Goal: Transaction & Acquisition: Purchase product/service

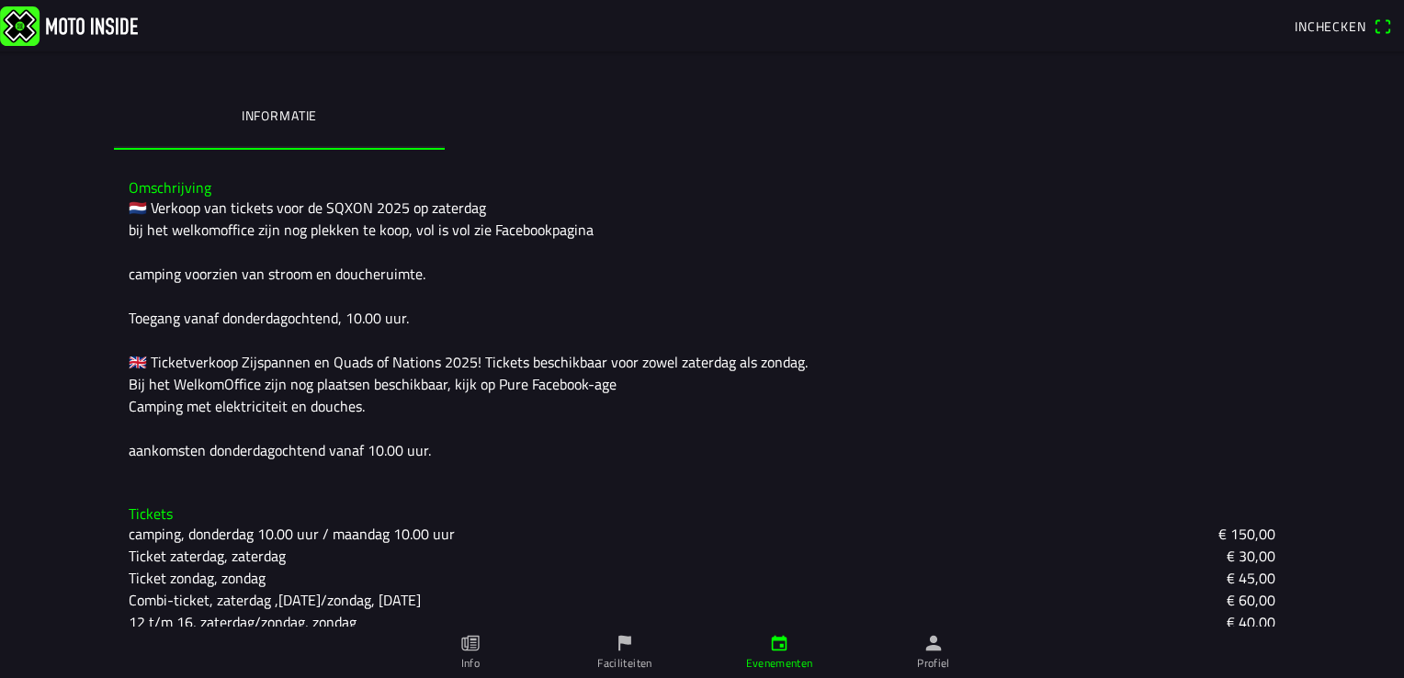
scroll to position [459, 0]
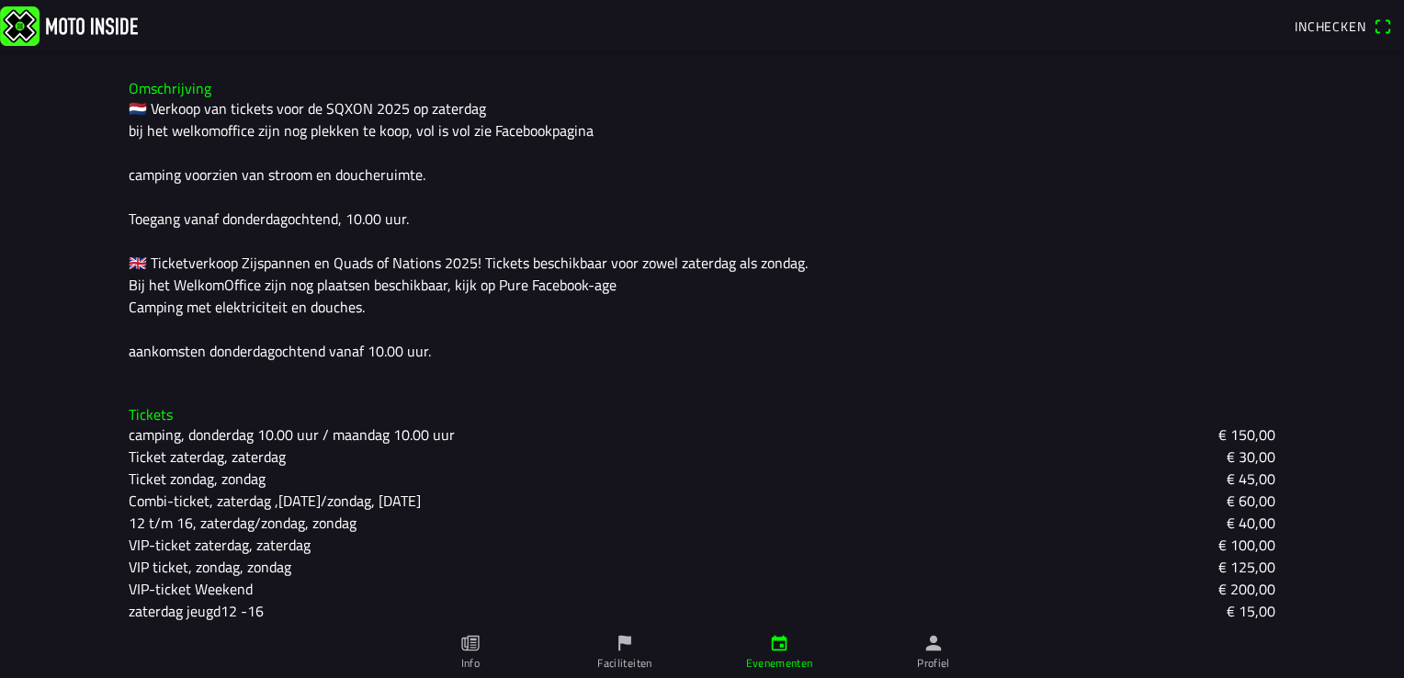
click at [0, 0] on slot "Ticket zondag, zondag" at bounding box center [0, 0] width 0 height 0
click at [360, 472] on ion-backdrop at bounding box center [702, 339] width 1404 height 678
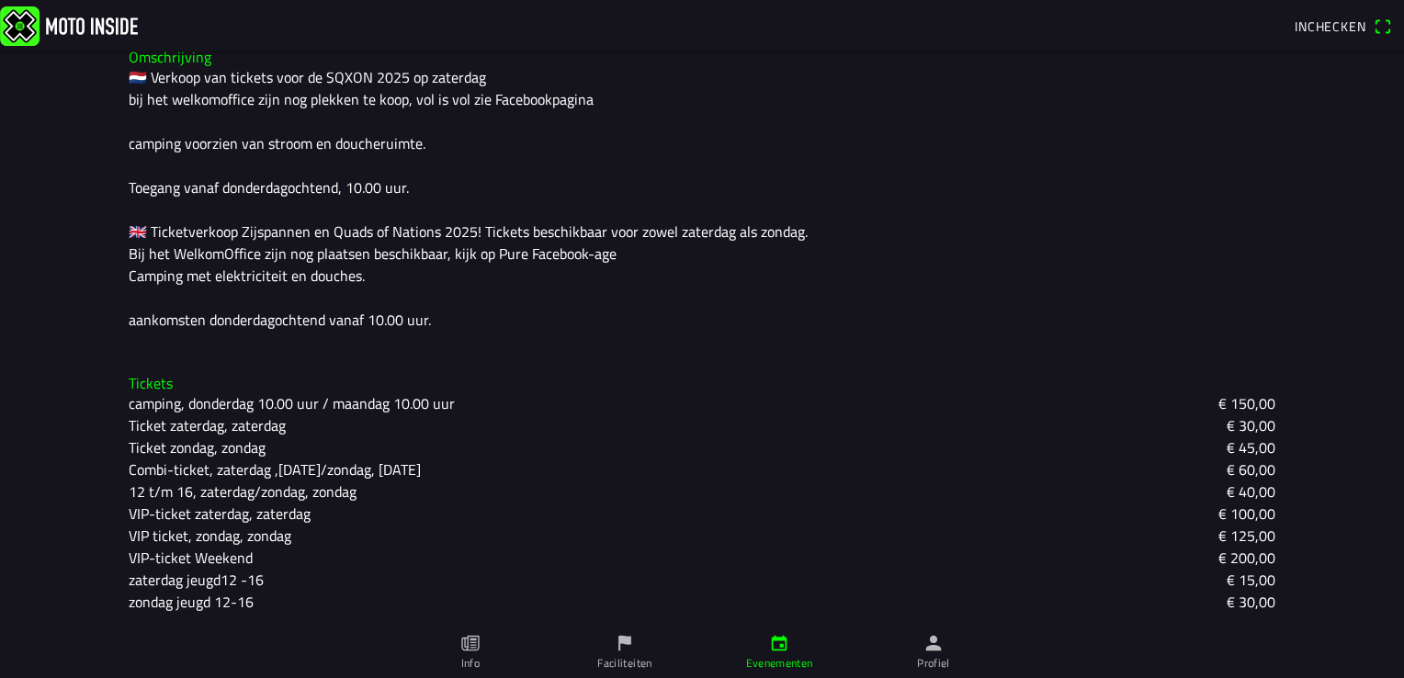
click at [0, 0] on slot "Ticket zondag, zondag" at bounding box center [0, 0] width 0 height 0
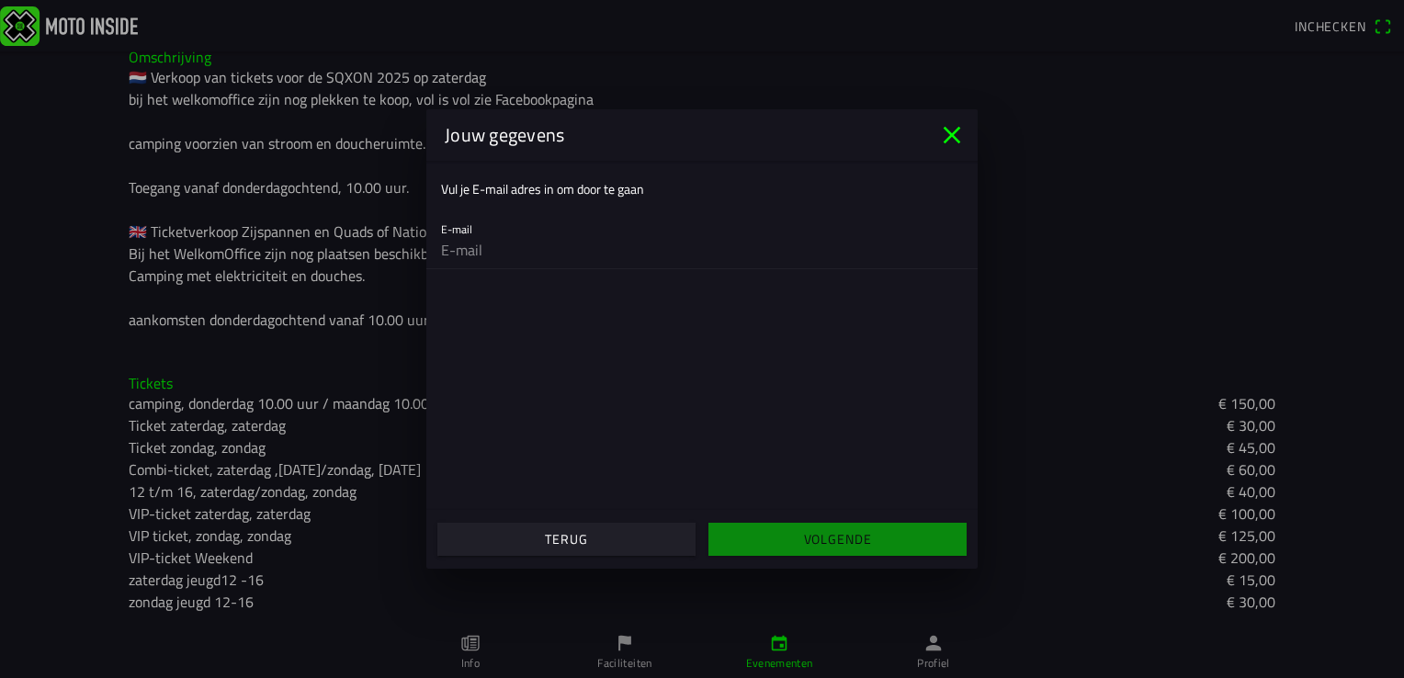
click at [809, 536] on ion-col "Volgende" at bounding box center [837, 539] width 271 height 50
click at [553, 252] on input "email" at bounding box center [702, 250] width 522 height 37
type input "[EMAIL_ADDRESS][DOMAIN_NAME]"
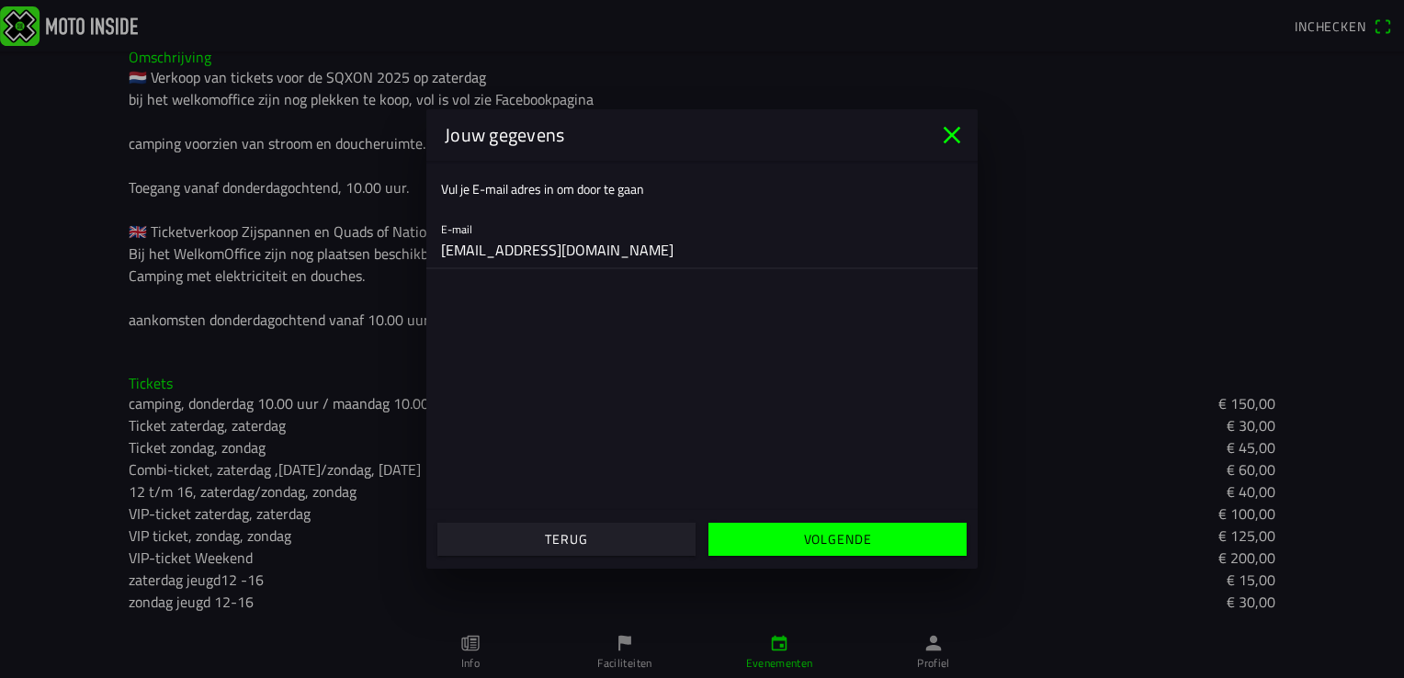
click at [0, 0] on slot "Volgende" at bounding box center [0, 0] width 0 height 0
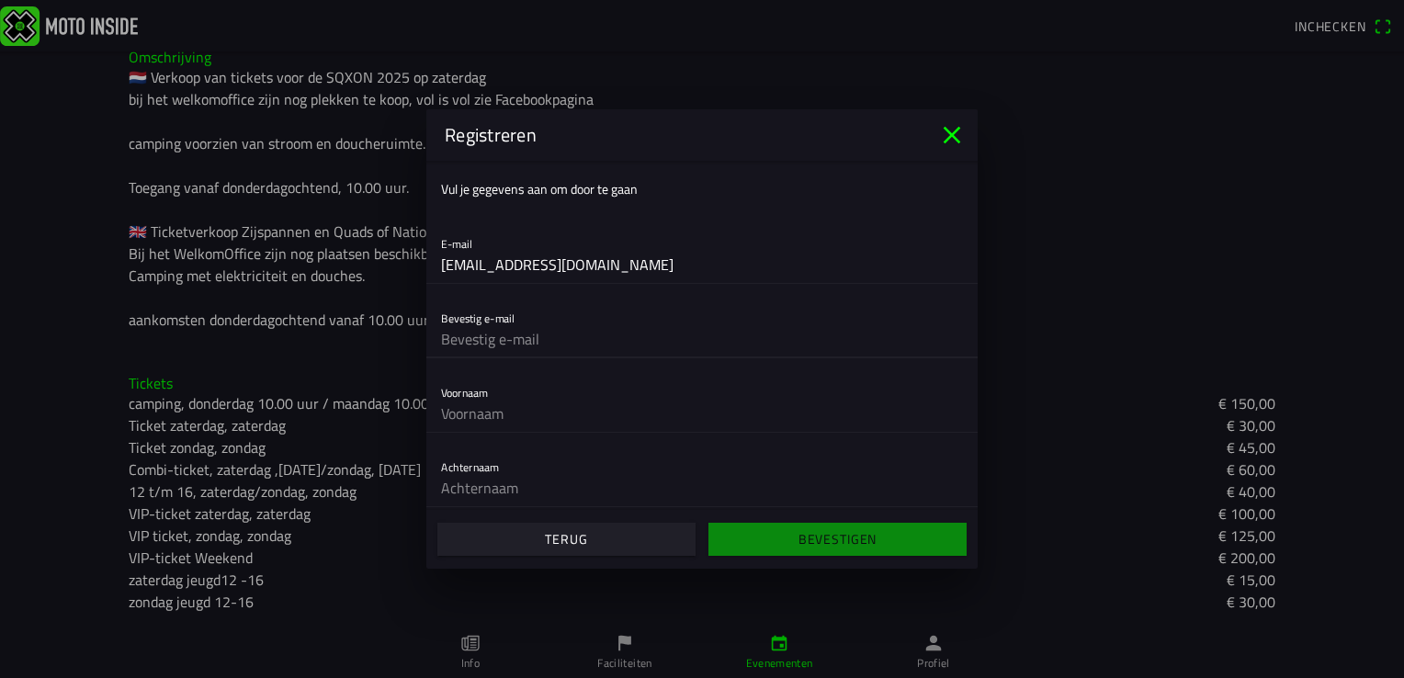
click at [529, 334] on input "text" at bounding box center [702, 339] width 522 height 37
type input "[EMAIL_ADDRESS][DOMAIN_NAME]"
type input "[PERSON_NAME]"
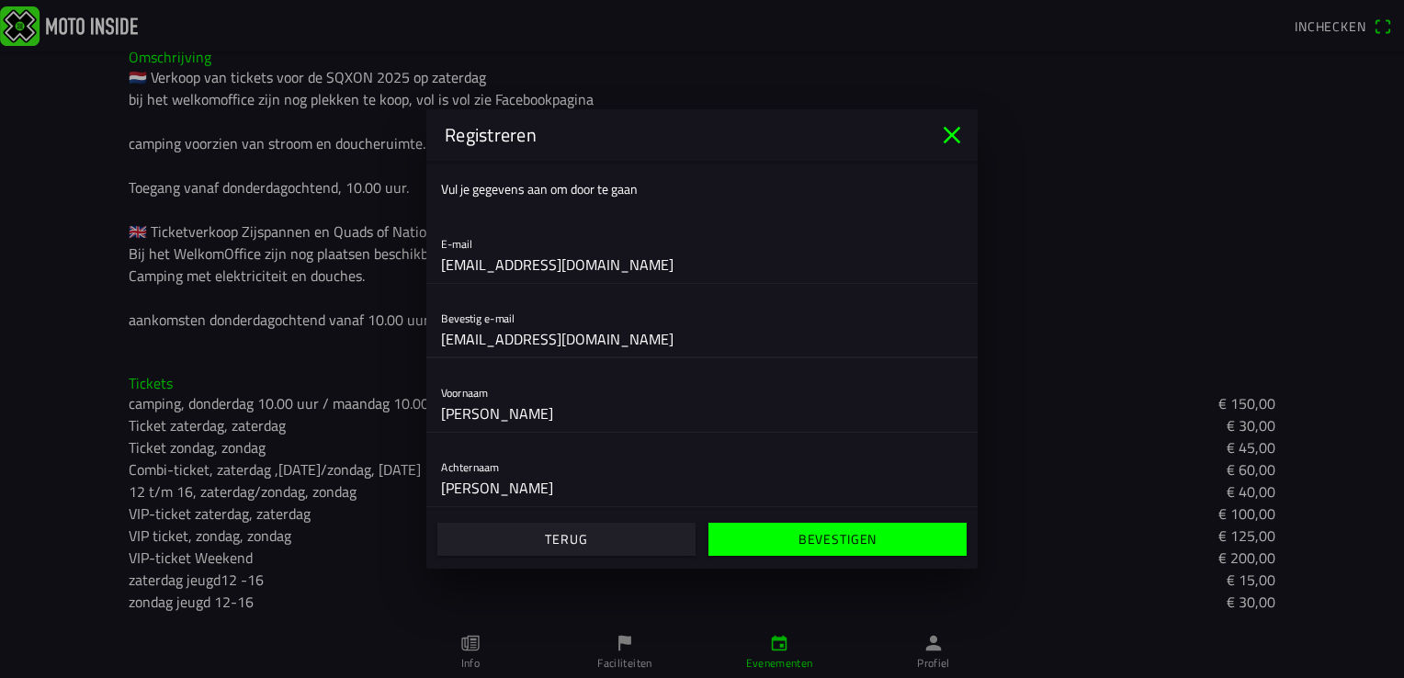
click at [0, 0] on slot "Bevestigen" at bounding box center [0, 0] width 0 height 0
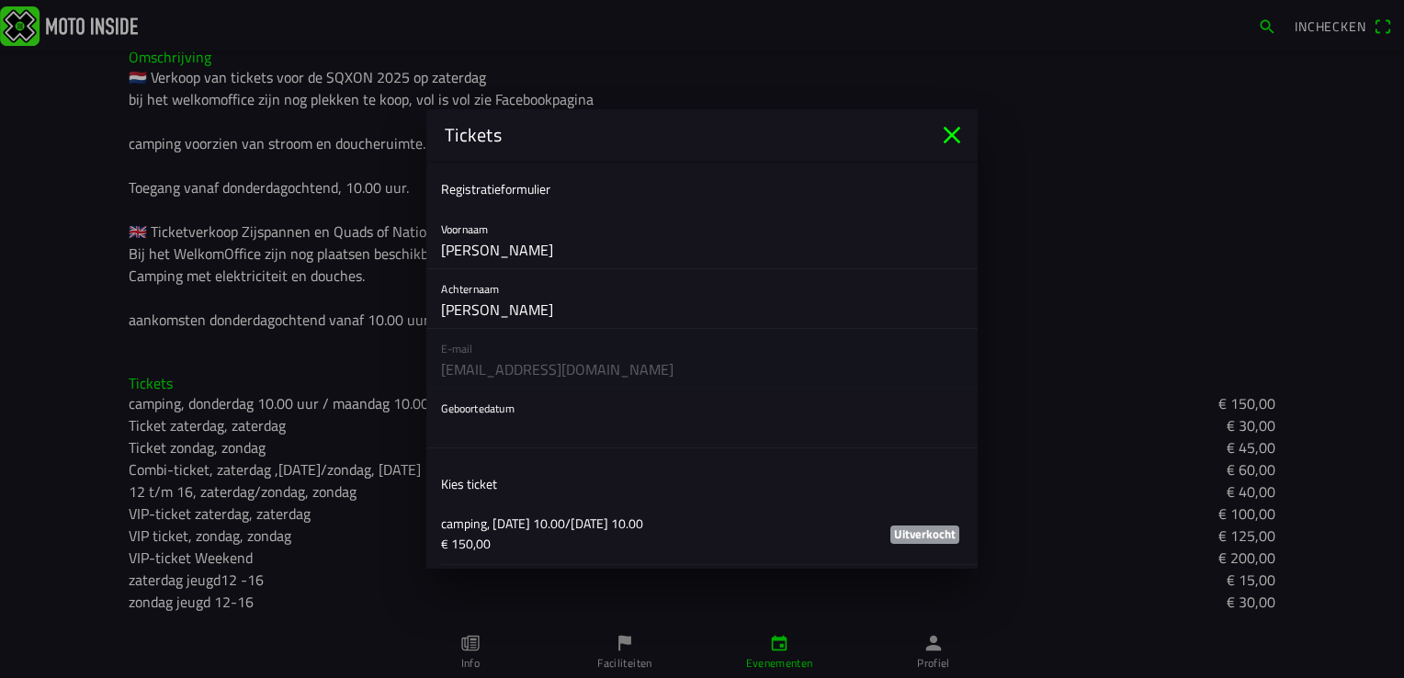
click at [504, 490] on ion-list-header "Kies ticket" at bounding box center [701, 483] width 551 height 41
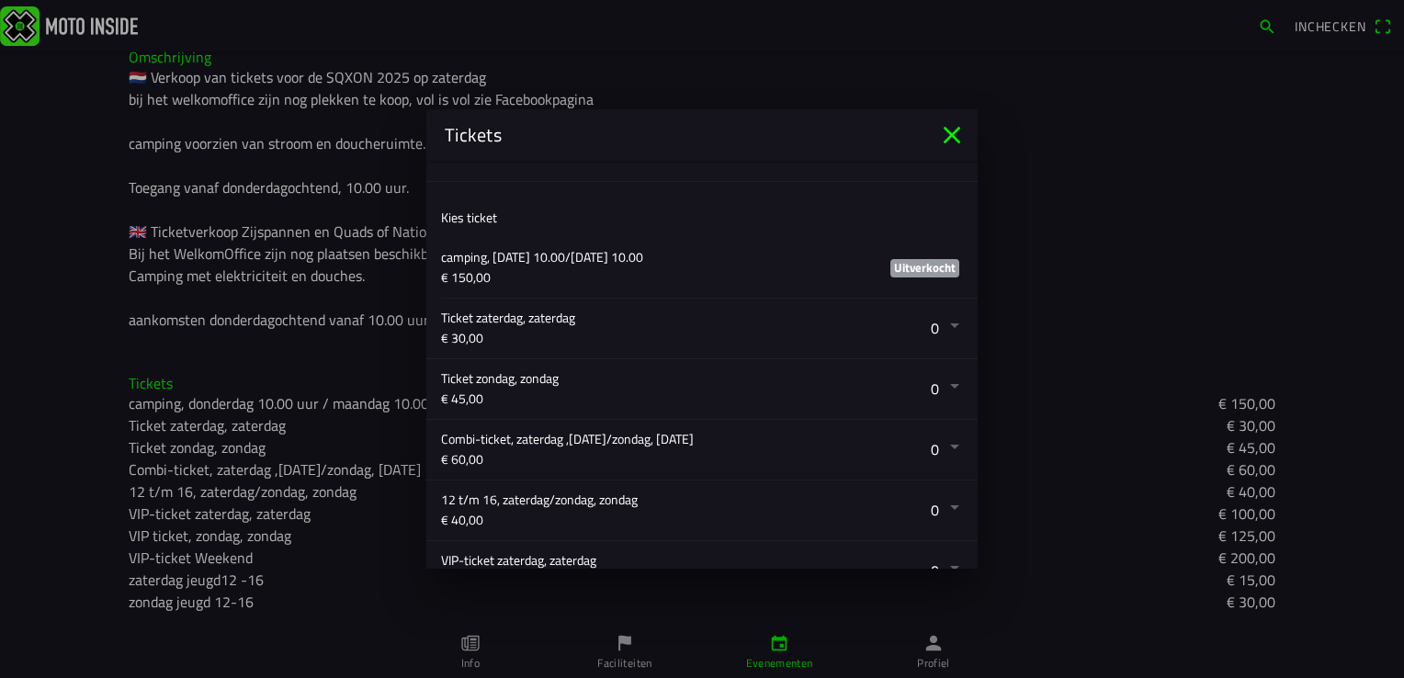
scroll to position [271, 0]
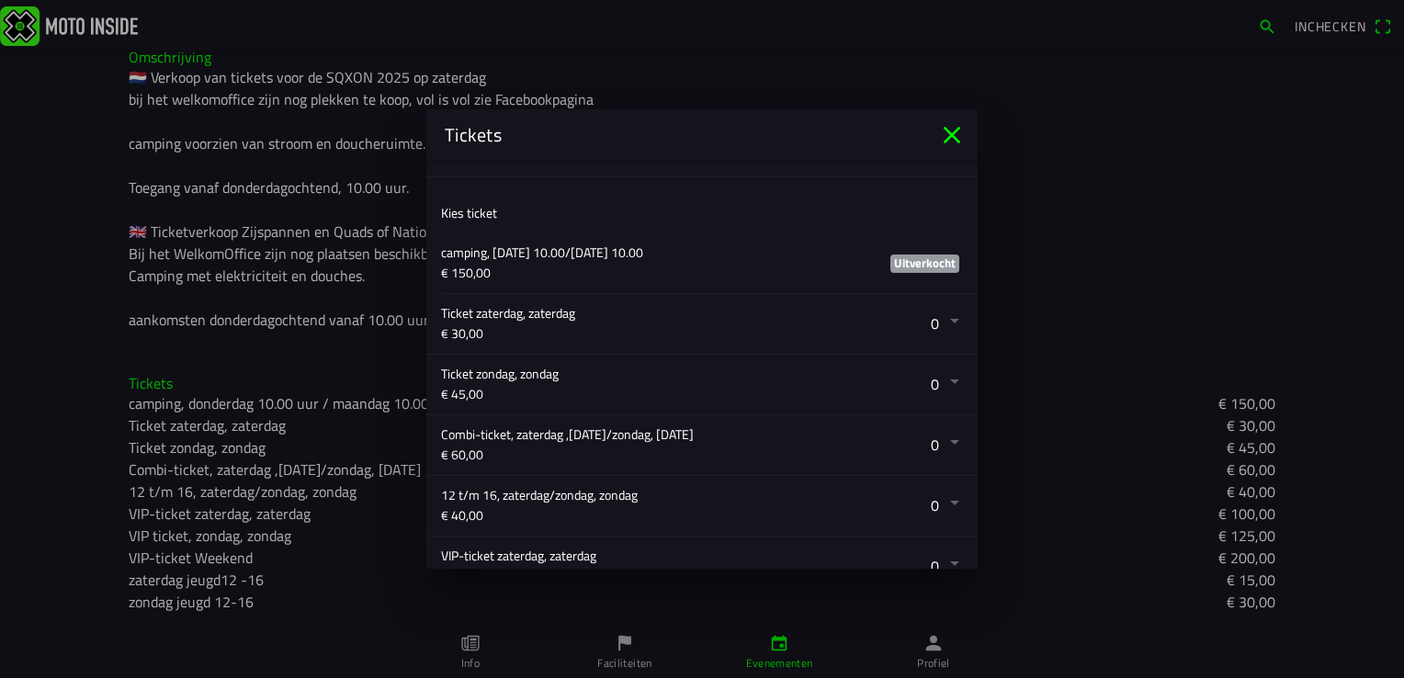
click at [477, 377] on button "button" at bounding box center [709, 385] width 537 height 60
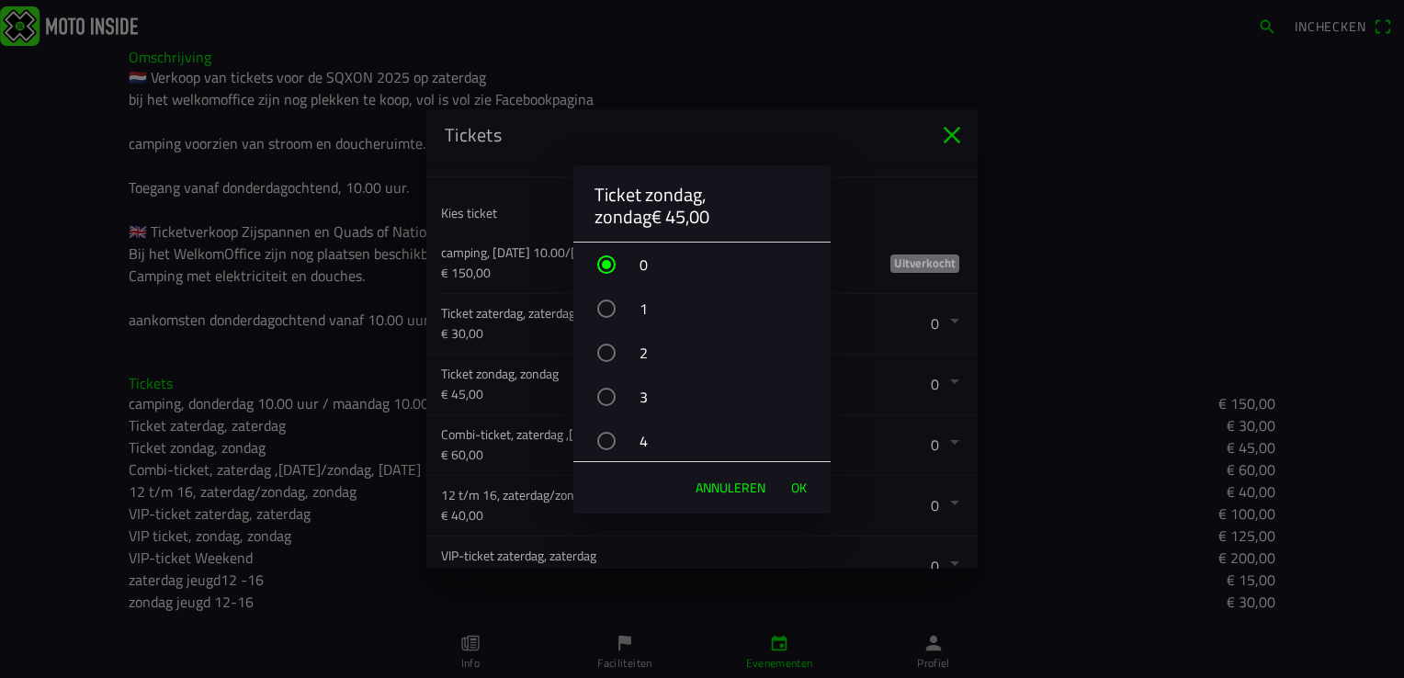
click at [603, 301] on div "button" at bounding box center [606, 309] width 18 height 18
click at [805, 491] on span "OK" at bounding box center [799, 488] width 16 height 18
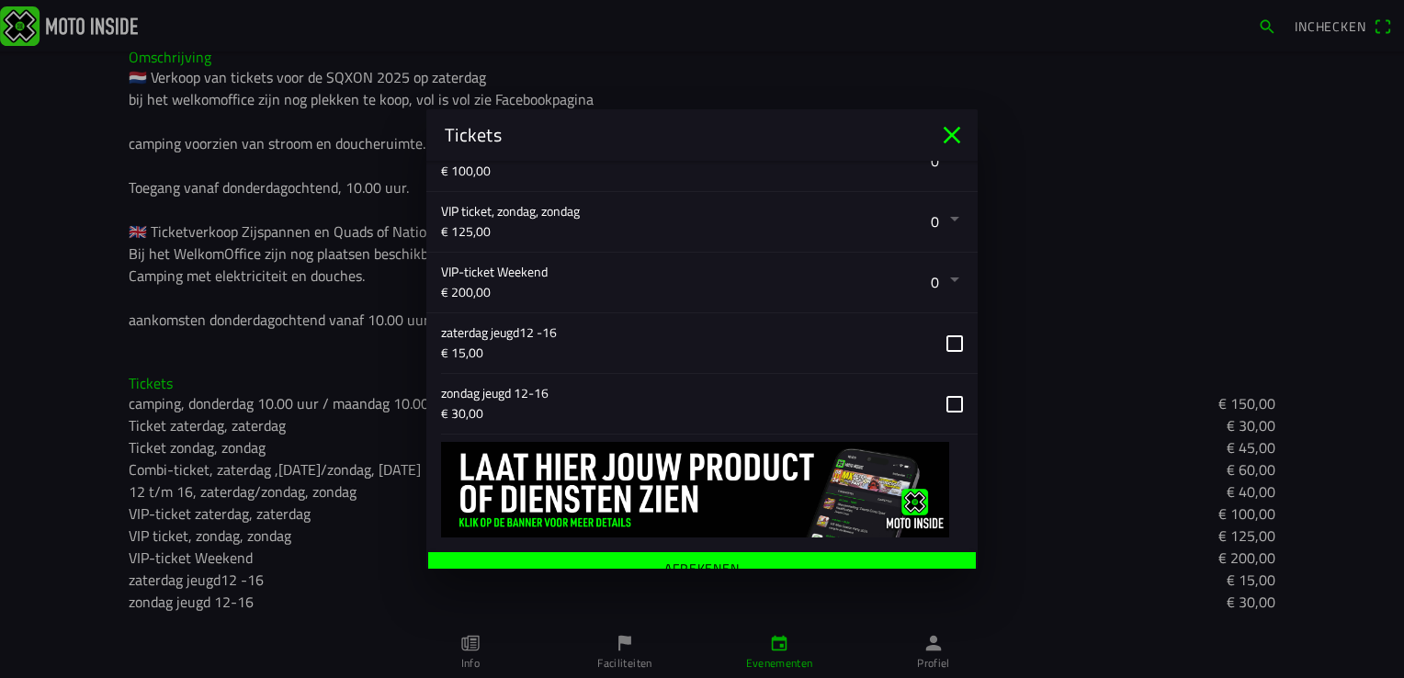
scroll to position [694, 0]
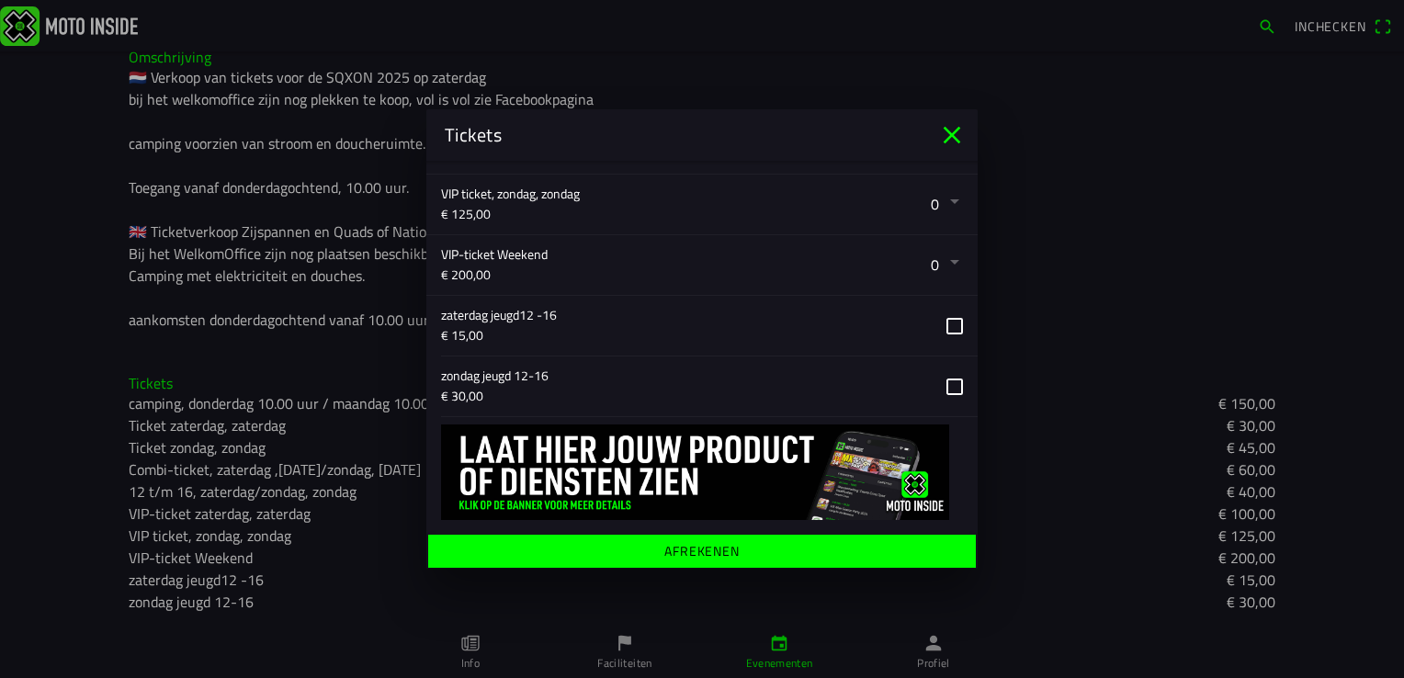
click at [673, 549] on ion-label "Afrekenen" at bounding box center [701, 551] width 75 height 13
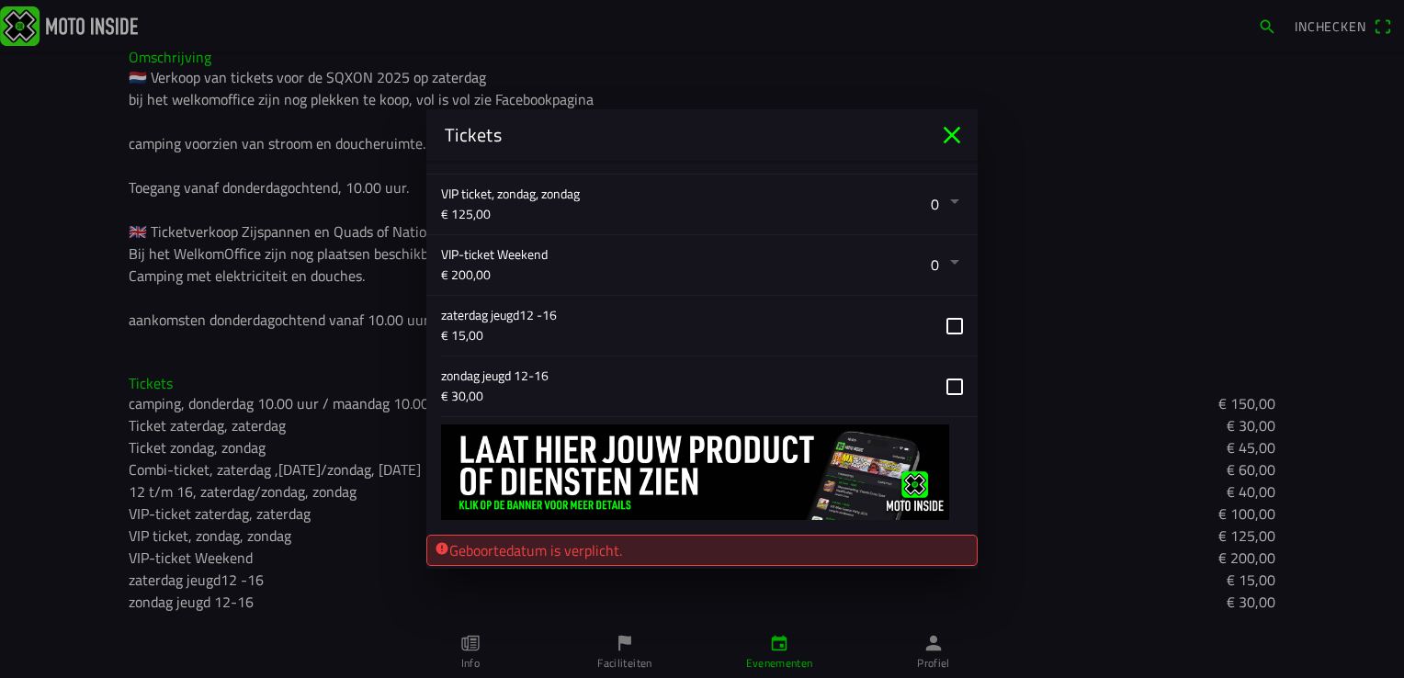
click at [629, 548] on div "Geboortedatum is verplicht." at bounding box center [702, 550] width 535 height 22
click at [500, 539] on font "Geboortedatum is verplicht." at bounding box center [535, 550] width 173 height 22
drag, startPoint x: 500, startPoint y: 538, endPoint x: 709, endPoint y: 544, distance: 209.5
click at [709, 544] on div "Geboortedatum is verplicht." at bounding box center [702, 550] width 535 height 22
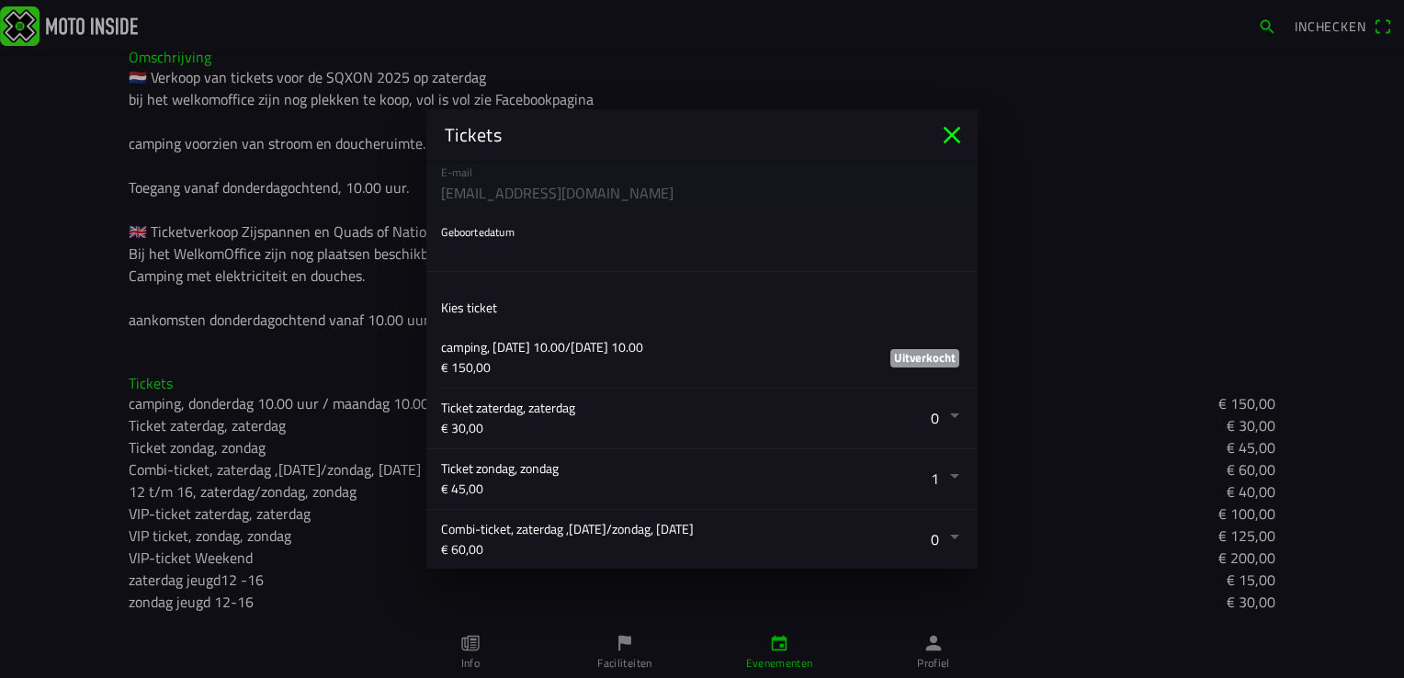
scroll to position [0, 0]
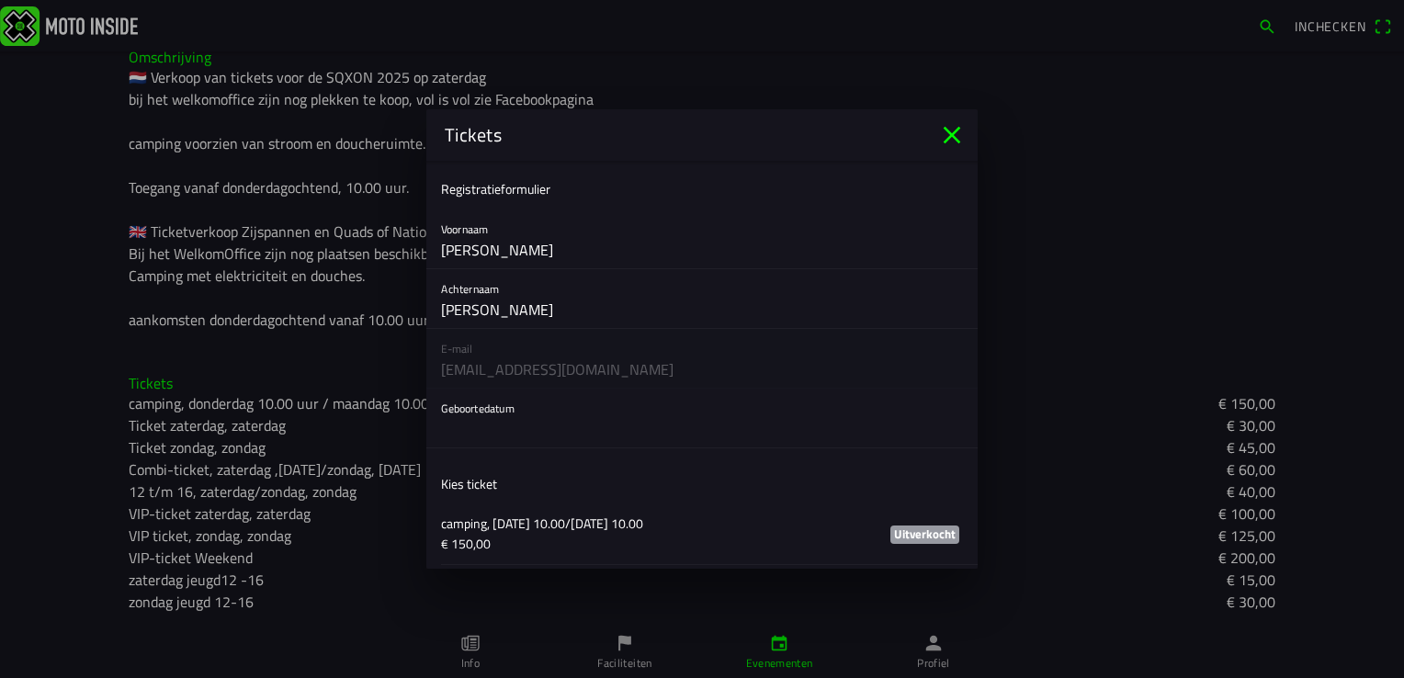
click at [548, 429] on button "button" at bounding box center [709, 418] width 537 height 59
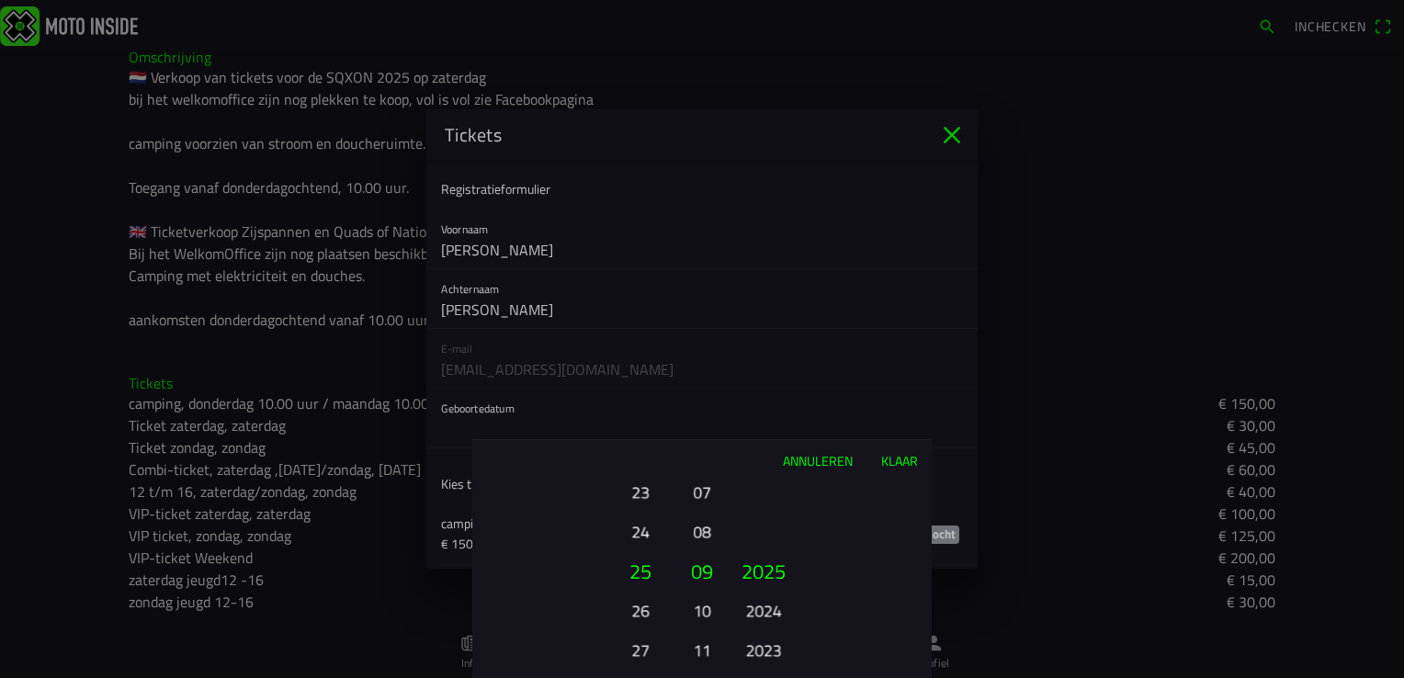
click at [812, 461] on button "Annuleren" at bounding box center [817, 460] width 98 height 40
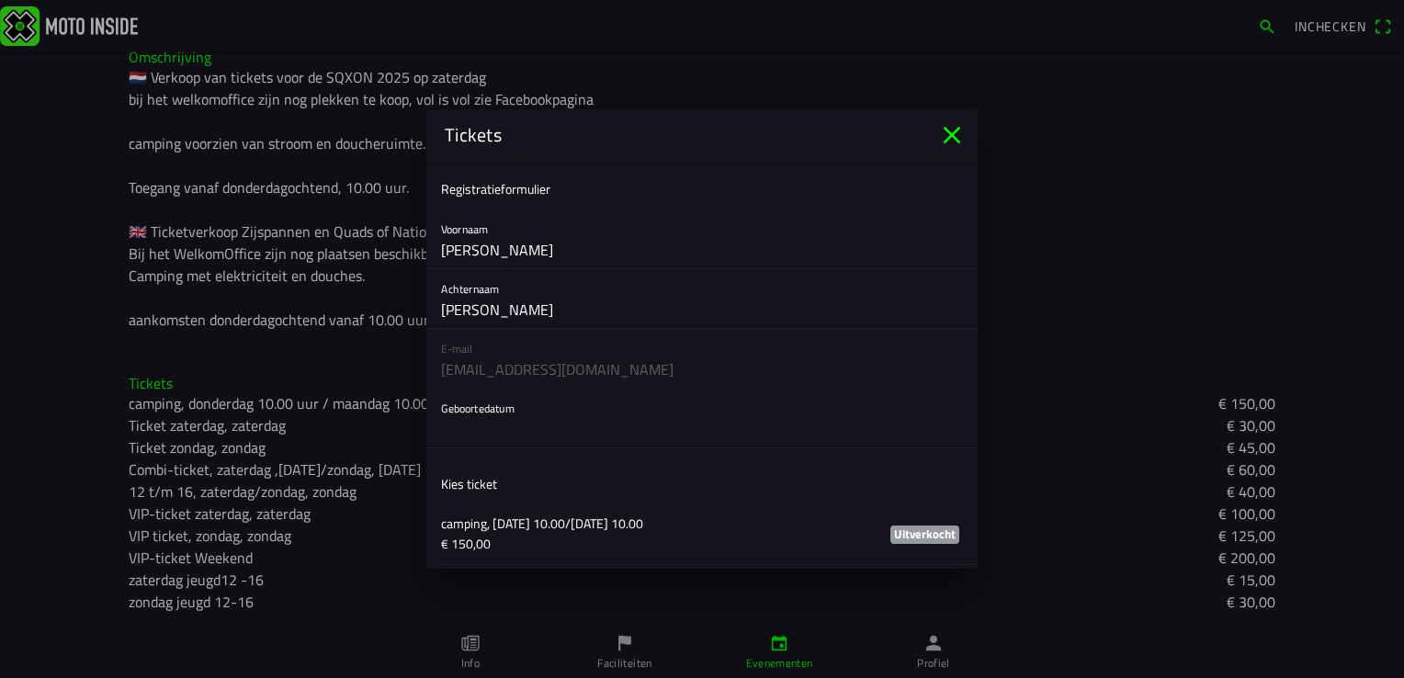
click at [501, 431] on button "button" at bounding box center [709, 418] width 537 height 59
click at [518, 406] on button "button" at bounding box center [709, 418] width 537 height 59
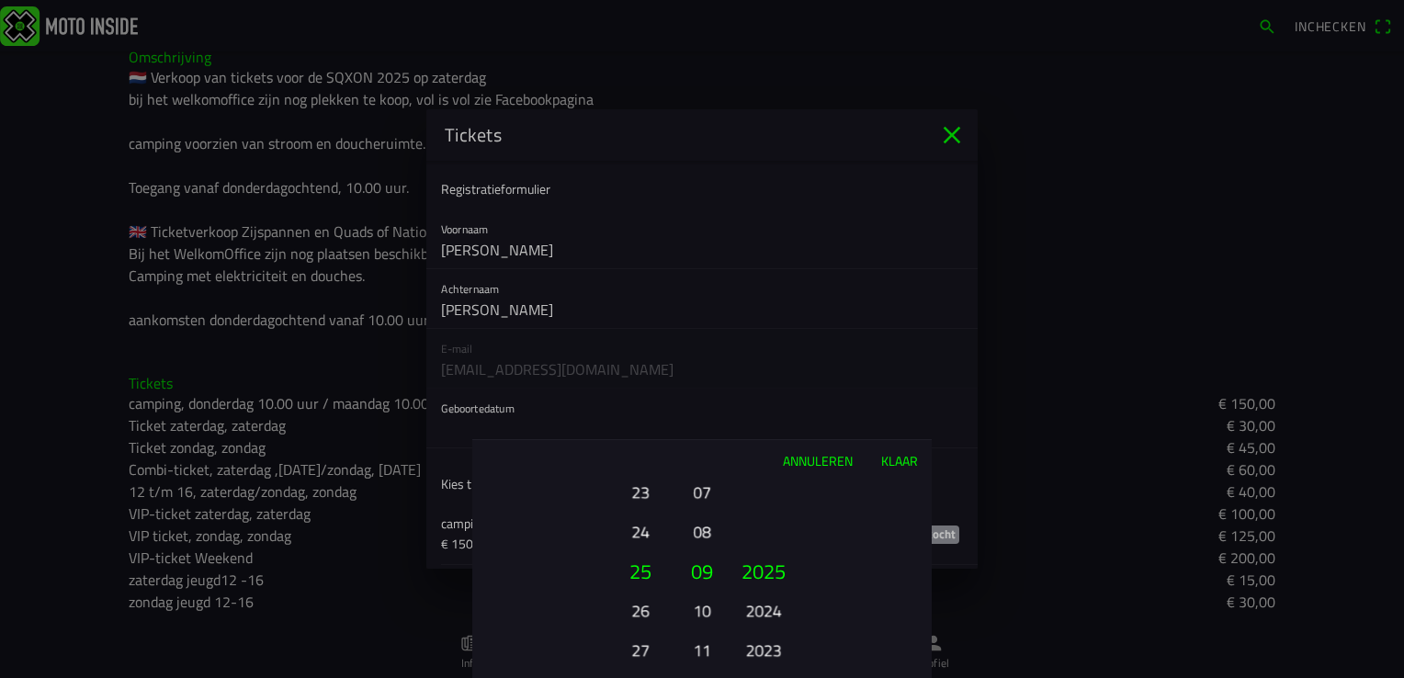
click at [642, 492] on button "23" at bounding box center [640, 492] width 51 height 32
click at [643, 510] on ion-picker-column "01 02 03 04 05 06 07 08 09 10 11 12 13 14 15 16 17 18 19 20 21 22 23 24 25 26 2…" at bounding box center [575, 580] width 207 height 198
drag, startPoint x: 643, startPoint y: 488, endPoint x: 645, endPoint y: 614, distance: 125.9
click at [645, 614] on button "23" at bounding box center [640, 607] width 51 height 32
drag, startPoint x: 647, startPoint y: 487, endPoint x: 626, endPoint y: 568, distance: 83.6
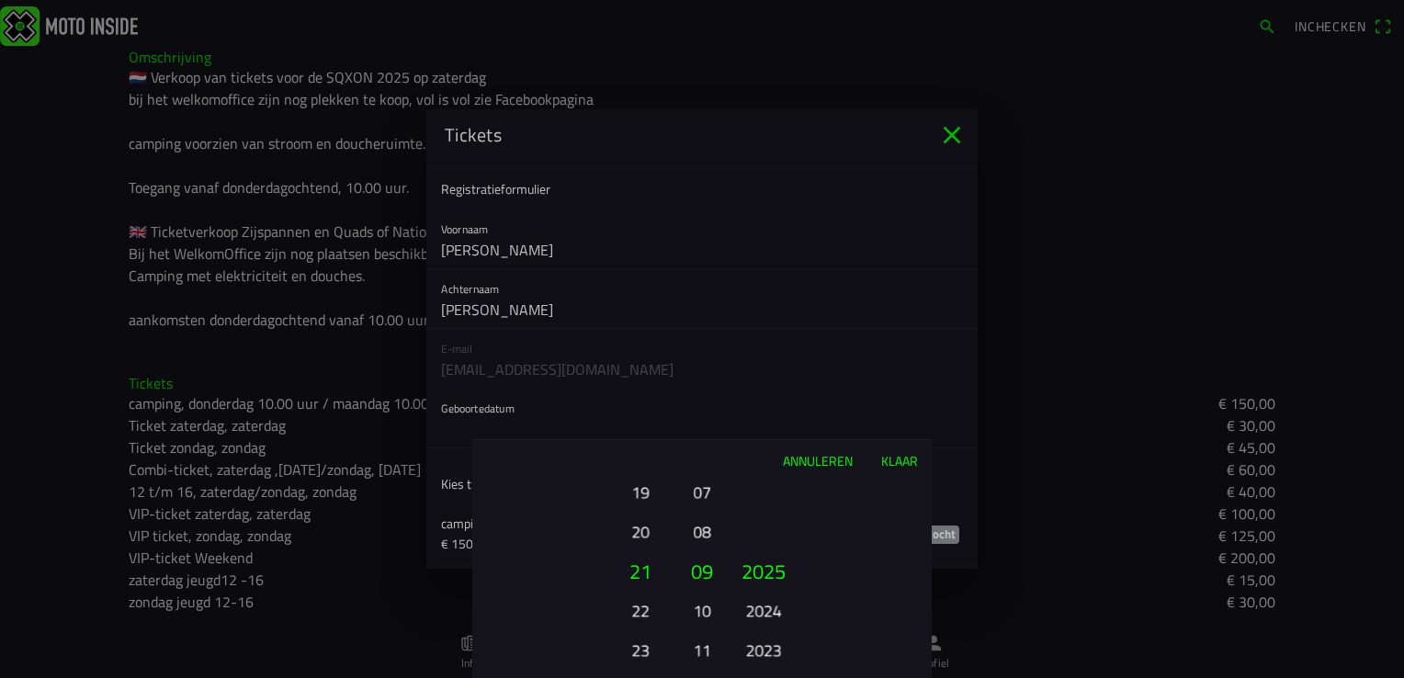
click at [646, 632] on div "Annuleren Klaar 01 02 03 04 05 06 07 08 09 10 11 12 13 14 15 16 17 18 19 20 21 …" at bounding box center [701, 558] width 459 height 239
drag, startPoint x: 644, startPoint y: 509, endPoint x: 659, endPoint y: 706, distance: 197.2
click at [659, 677] on html "Inchecken [DATE] 09:30 - [DATE] 20:00 Zijspannen & Quads of Nations - [DATE] & …" at bounding box center [702, 339] width 1404 height 678
drag, startPoint x: 646, startPoint y: 486, endPoint x: 652, endPoint y: 571, distance: 85.7
click at [652, 516] on button "15" at bounding box center [640, 500] width 51 height 32
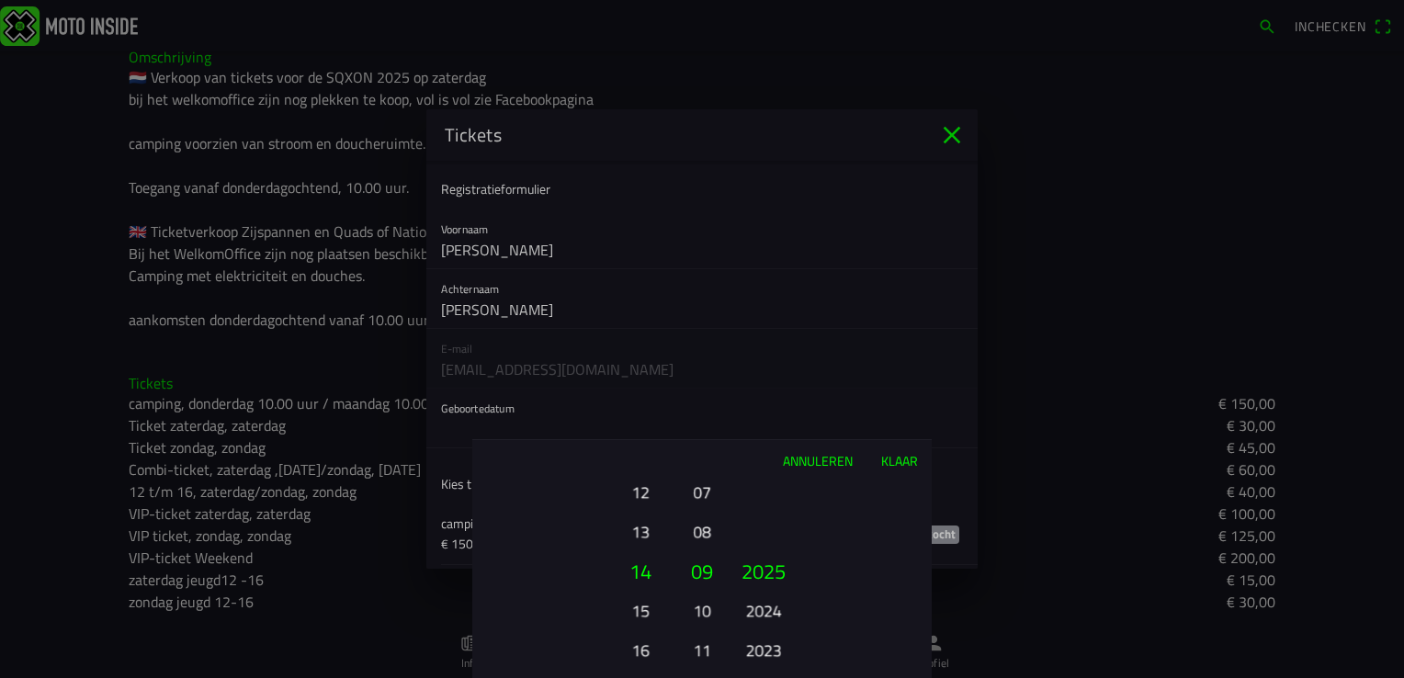
click at [642, 494] on button "12" at bounding box center [640, 492] width 51 height 32
click at [700, 531] on button "08" at bounding box center [702, 531] width 26 height 32
drag, startPoint x: 769, startPoint y: 637, endPoint x: 774, endPoint y: 544, distance: 92.9
click at [774, 546] on button "2023" at bounding box center [763, 564] width 62 height 40
drag, startPoint x: 758, startPoint y: 660, endPoint x: 777, endPoint y: 395, distance: 265.3
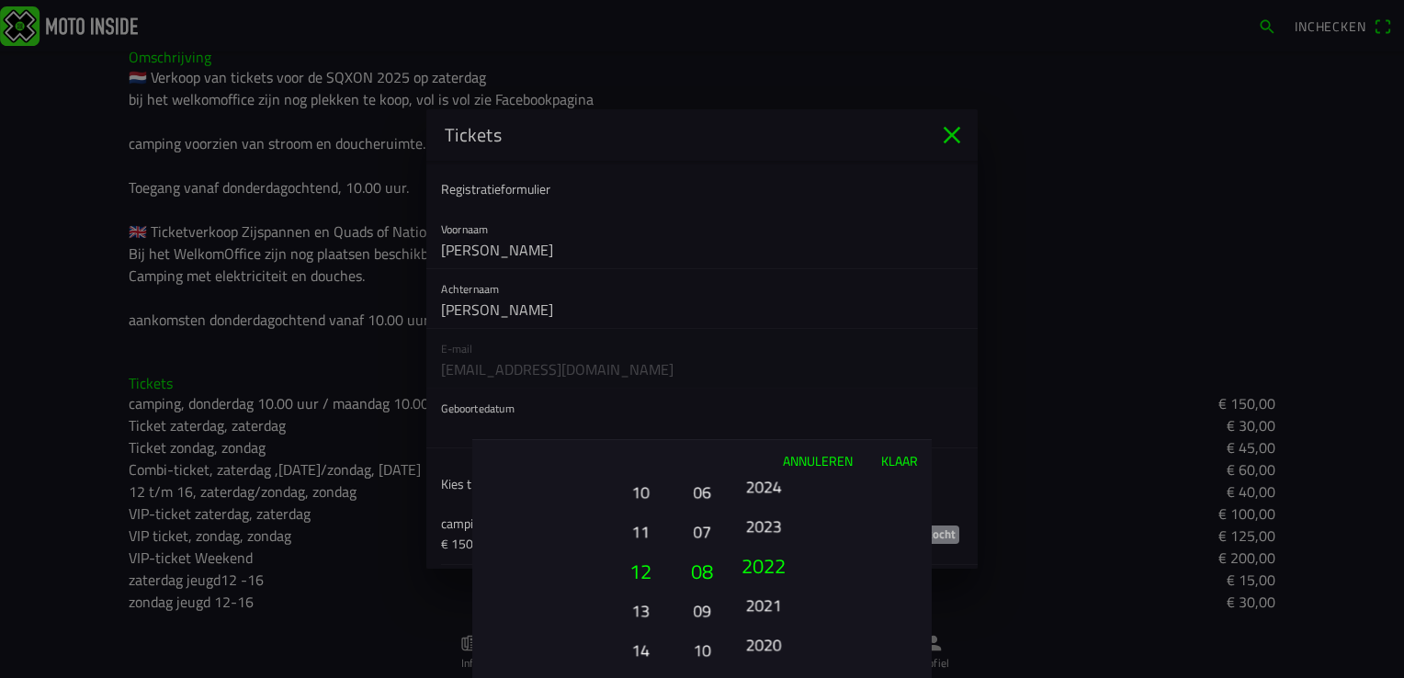
click at [778, 401] on ion-picker "Annuleren Klaar 01 02 03 04 05 06 07 08 09 10 11 12 13 14 15 16 17 18 19 20 21 …" at bounding box center [702, 339] width 1404 height 678
drag, startPoint x: 775, startPoint y: 599, endPoint x: 776, endPoint y: 357, distance: 241.6
click at [778, 333] on ion-picker "Annuleren Klaar 01 02 03 04 05 06 07 08 09 10 11 12 13 14 15 16 17 18 19 20 21 …" at bounding box center [702, 339] width 1404 height 678
drag, startPoint x: 774, startPoint y: 439, endPoint x: 772, endPoint y: 395, distance: 44.1
click at [771, 396] on ion-picker "Annuleren Klaar 01 02 03 04 05 06 07 08 09 10 11 12 13 14 15 16 17 18 19 20 21 …" at bounding box center [702, 339] width 1404 height 678
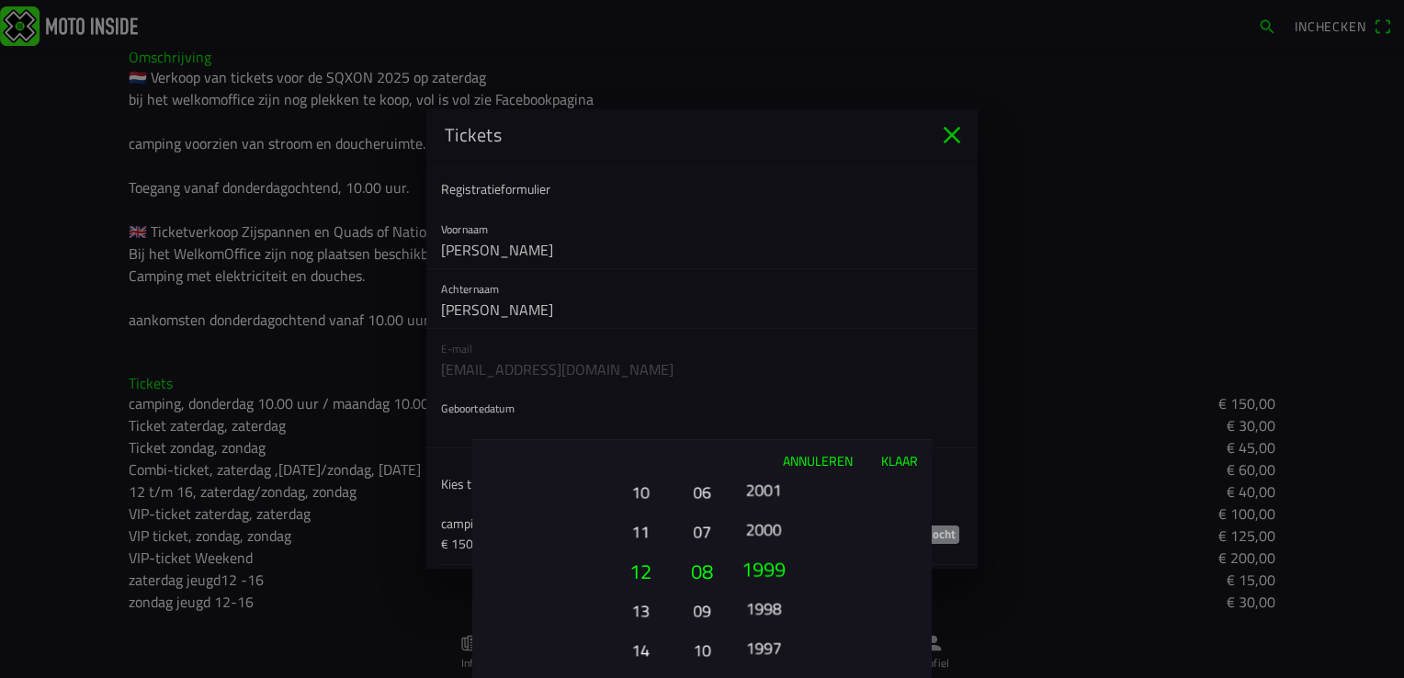
drag, startPoint x: 774, startPoint y: 575, endPoint x: 774, endPoint y: 376, distance: 199.4
click at [774, 376] on ion-picker "Annuleren Klaar 01 02 03 04 05 06 07 08 09 10 11 12 13 14 15 16 17 18 19 20 21 …" at bounding box center [702, 339] width 1404 height 678
drag, startPoint x: 775, startPoint y: 618, endPoint x: 746, endPoint y: 233, distance: 386.1
click at [750, 266] on ion-picker "Annuleren Klaar 01 02 03 04 05 06 07 08 09 10 11 12 13 14 15 16 17 18 19 20 21 …" at bounding box center [702, 339] width 1404 height 678
drag, startPoint x: 770, startPoint y: 577, endPoint x: 762, endPoint y: 368, distance: 208.7
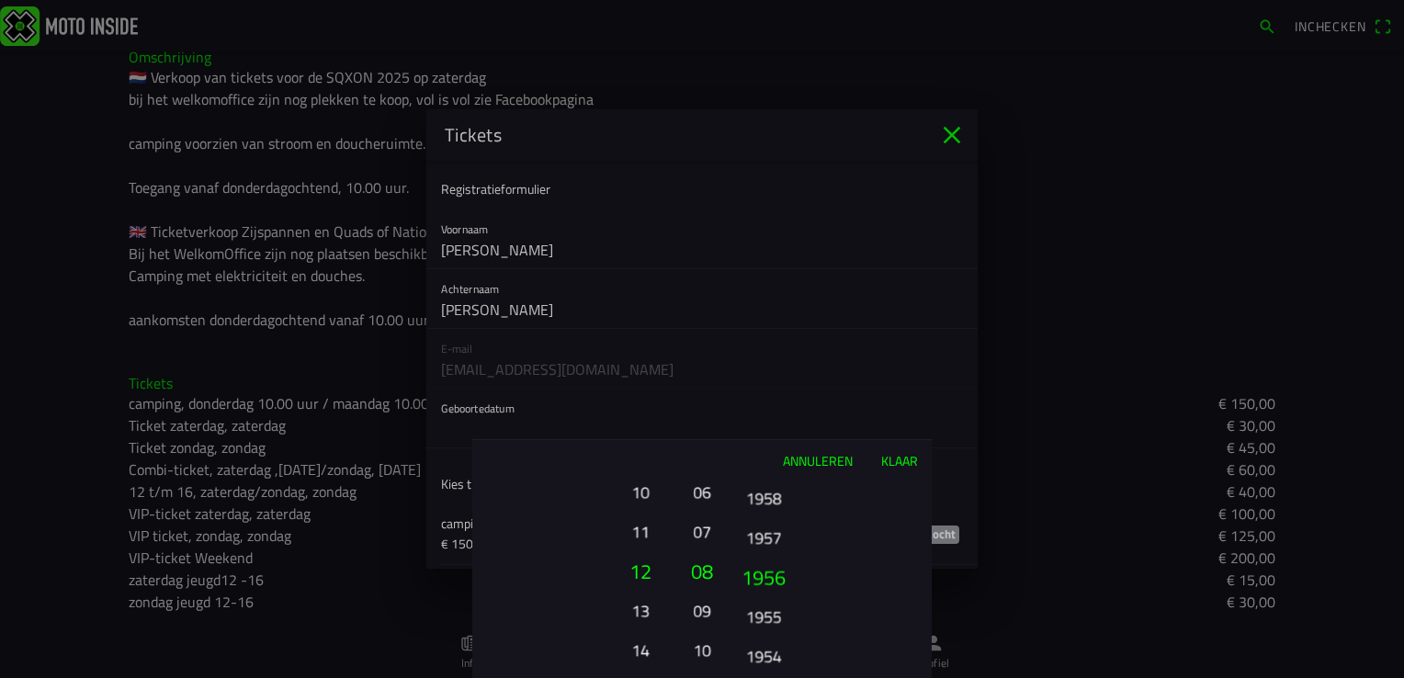
click at [761, 371] on ion-picker "Annuleren Klaar 01 02 03 04 05 06 07 08 09 10 11 12 13 14 15 16 17 18 19 20 21 …" at bounding box center [702, 339] width 1404 height 678
drag, startPoint x: 779, startPoint y: 568, endPoint x: 767, endPoint y: 485, distance: 83.5
click at [768, 487] on button "1954" at bounding box center [763, 493] width 51 height 32
click at [764, 526] on button "1952" at bounding box center [763, 531] width 51 height 32
click at [766, 530] on button "1952" at bounding box center [763, 541] width 51 height 32
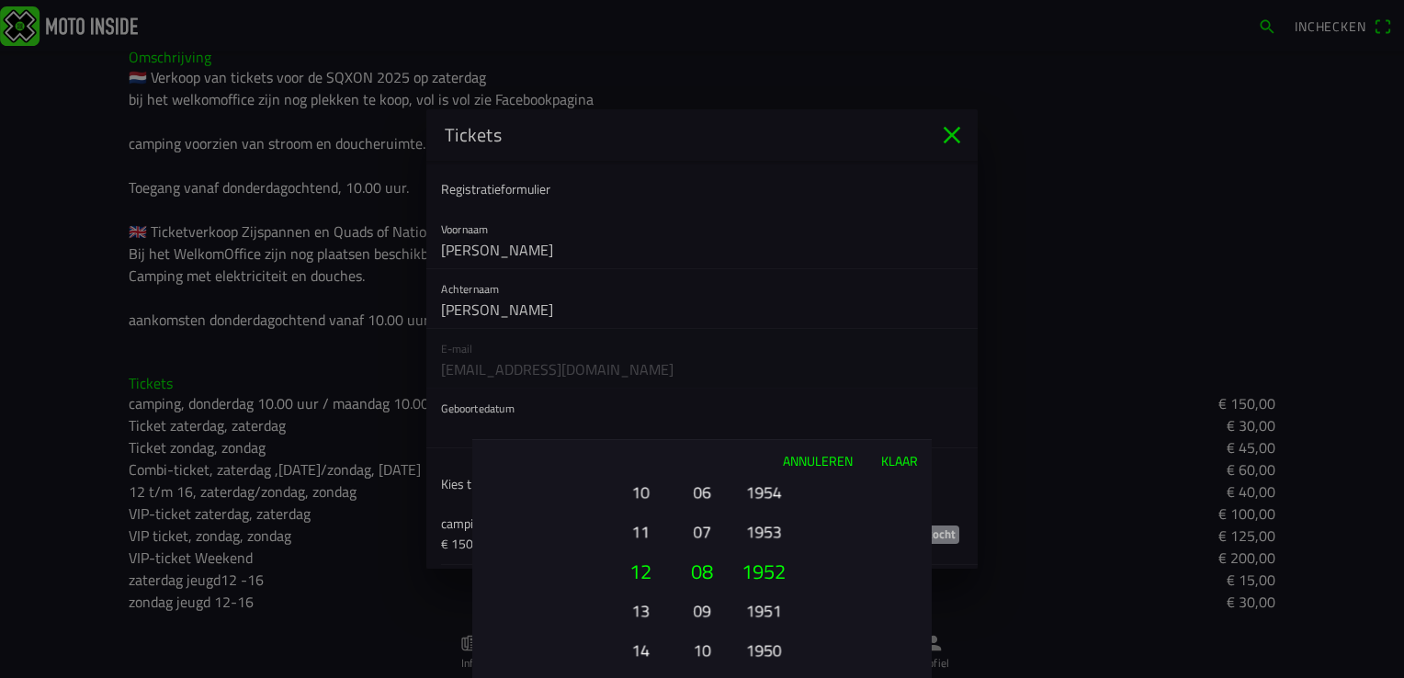
click at [895, 457] on button "Klaar" at bounding box center [898, 460] width 65 height 40
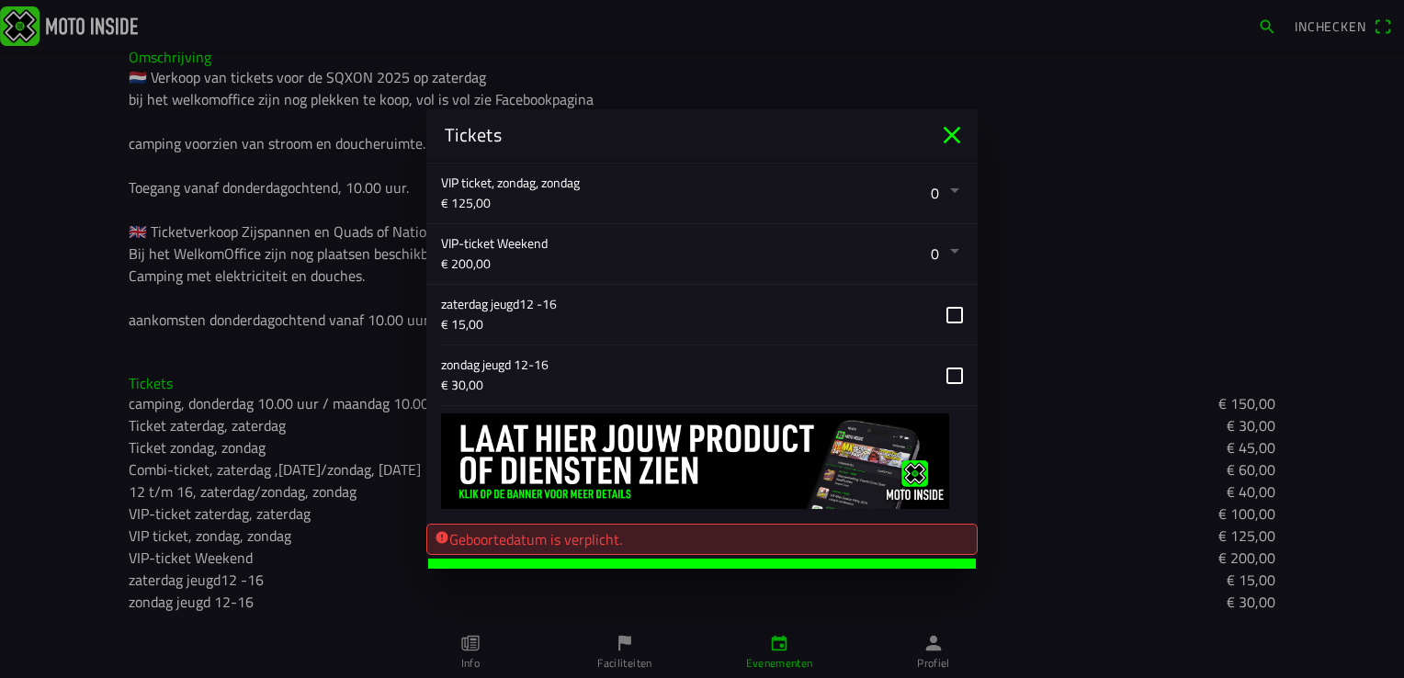
scroll to position [732, 0]
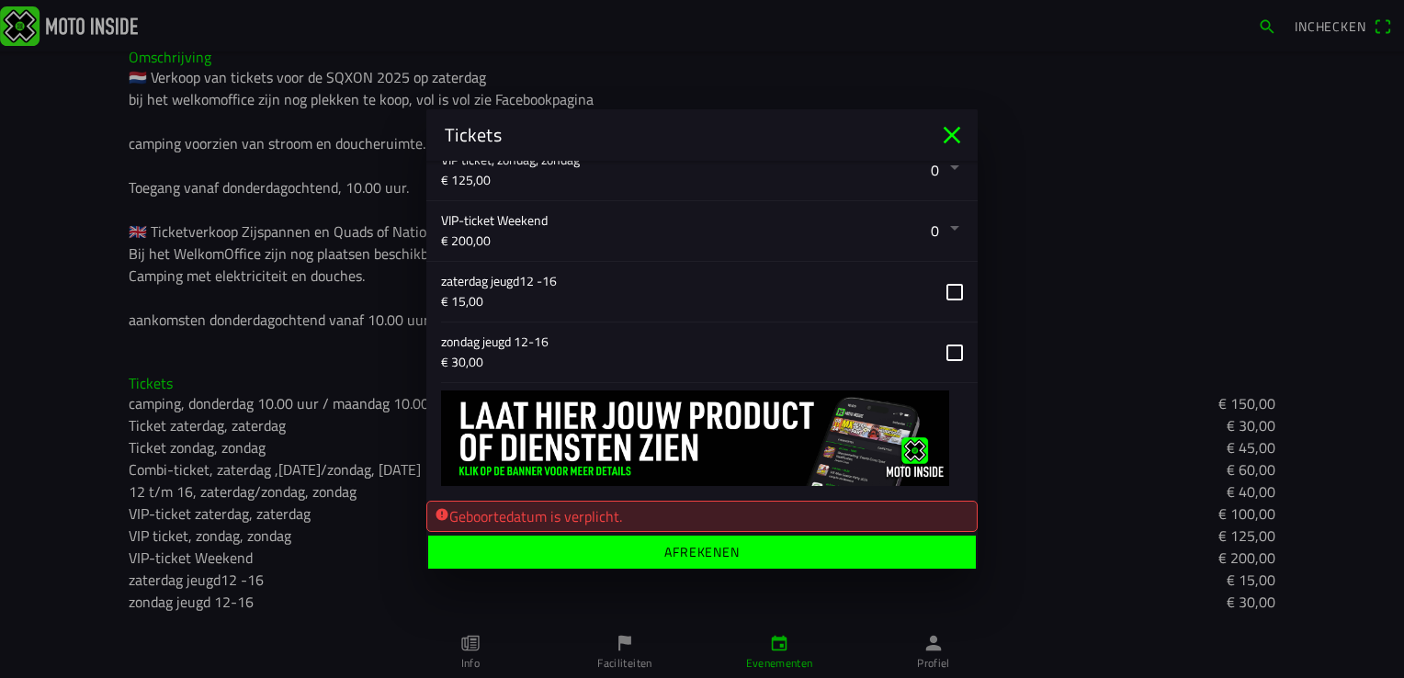
click at [668, 546] on ion-label "Afrekenen" at bounding box center [701, 552] width 75 height 13
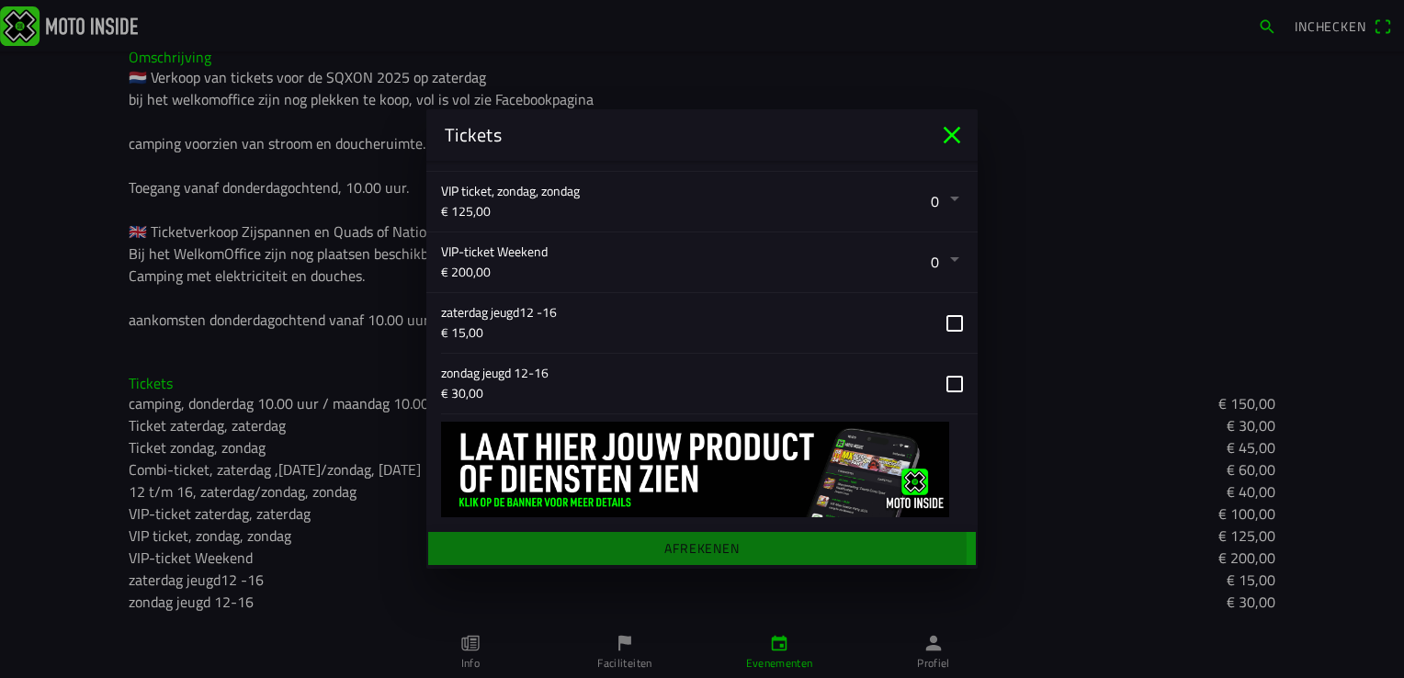
scroll to position [698, 0]
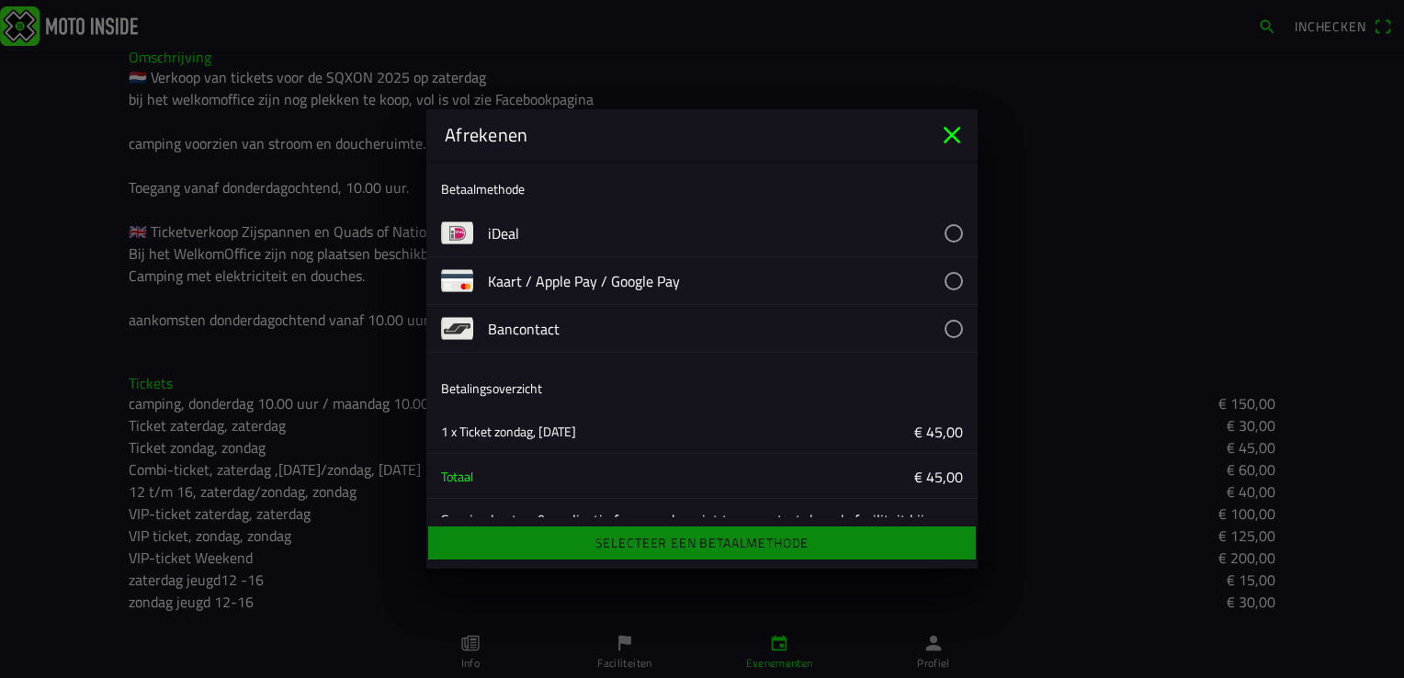
click at [936, 231] on button "button" at bounding box center [733, 232] width 490 height 47
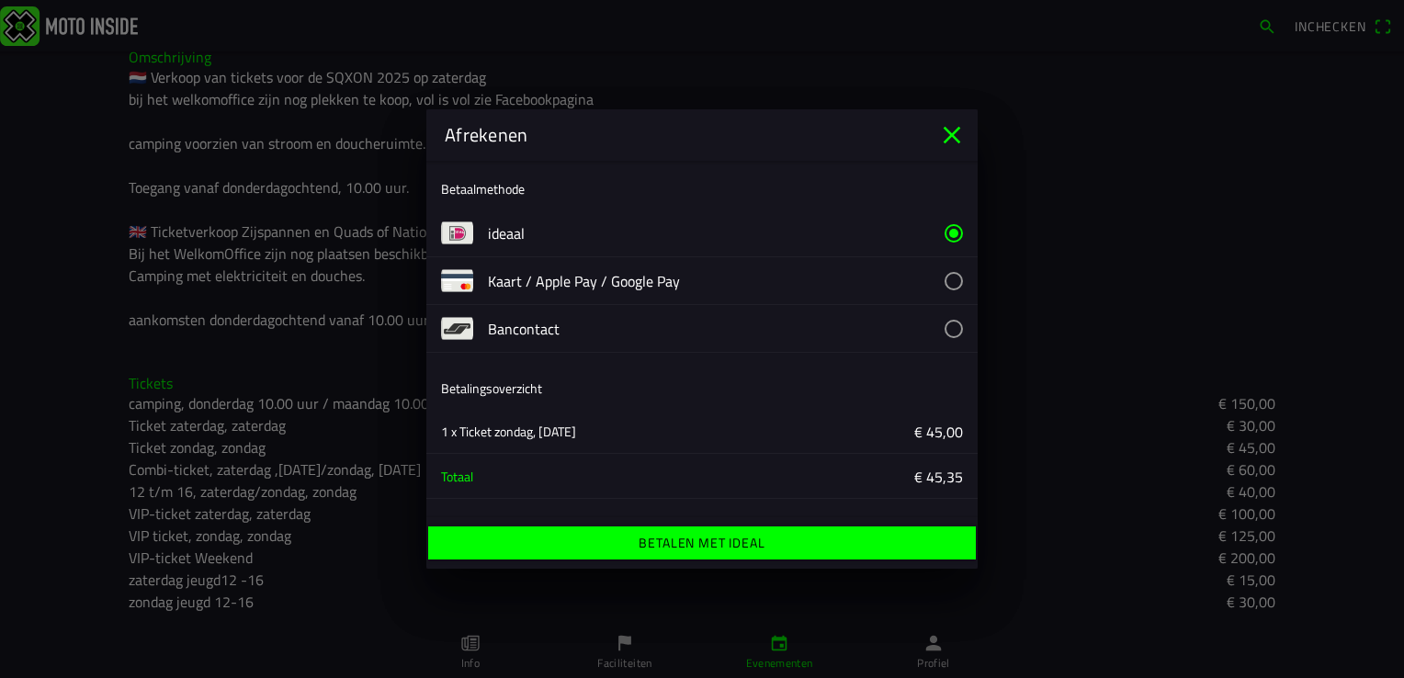
click at [790, 538] on span "Betalen met iDeal" at bounding box center [701, 542] width 519 height 33
